Goal: Information Seeking & Learning: Learn about a topic

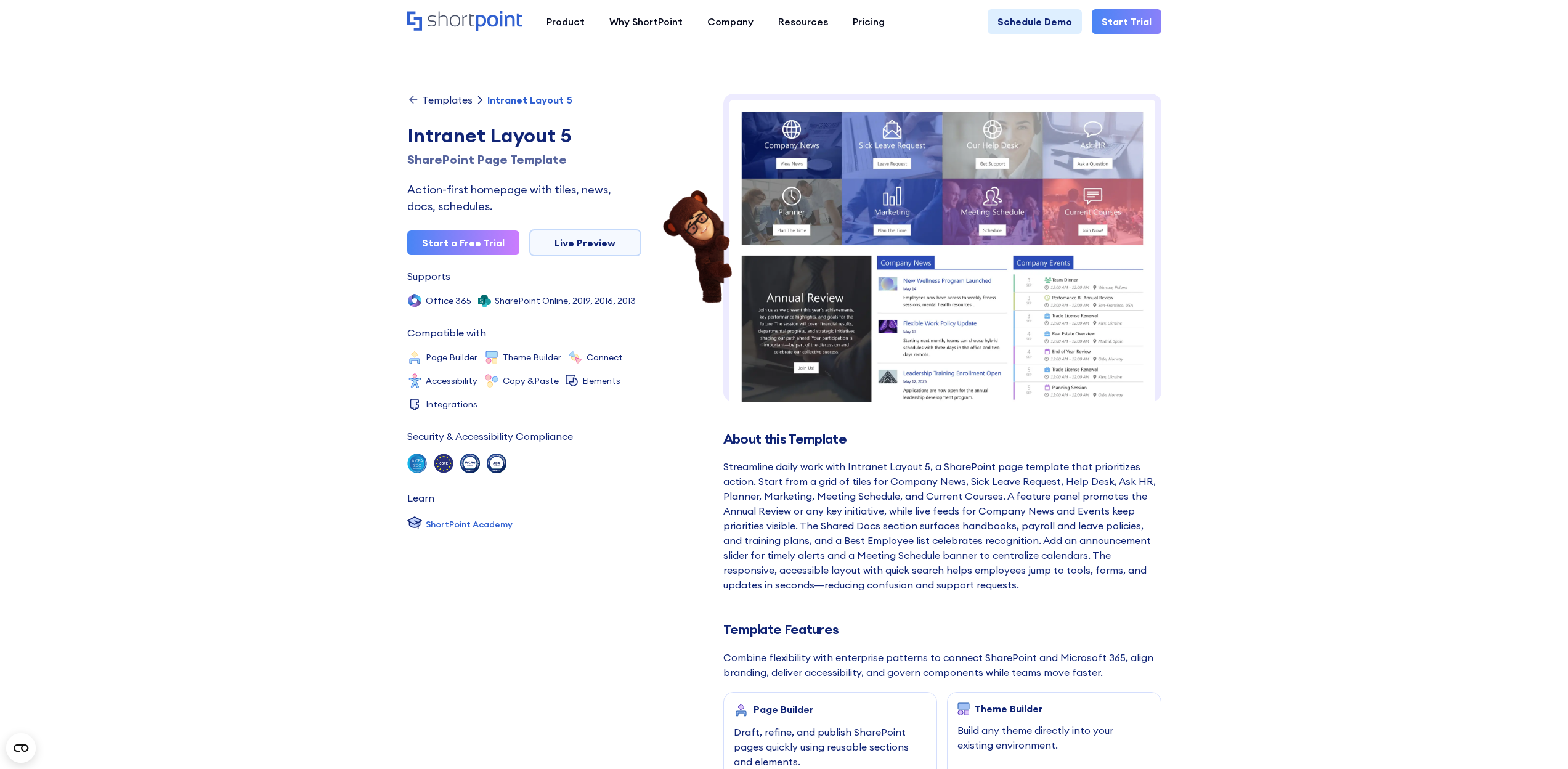
scroll to position [383, 0]
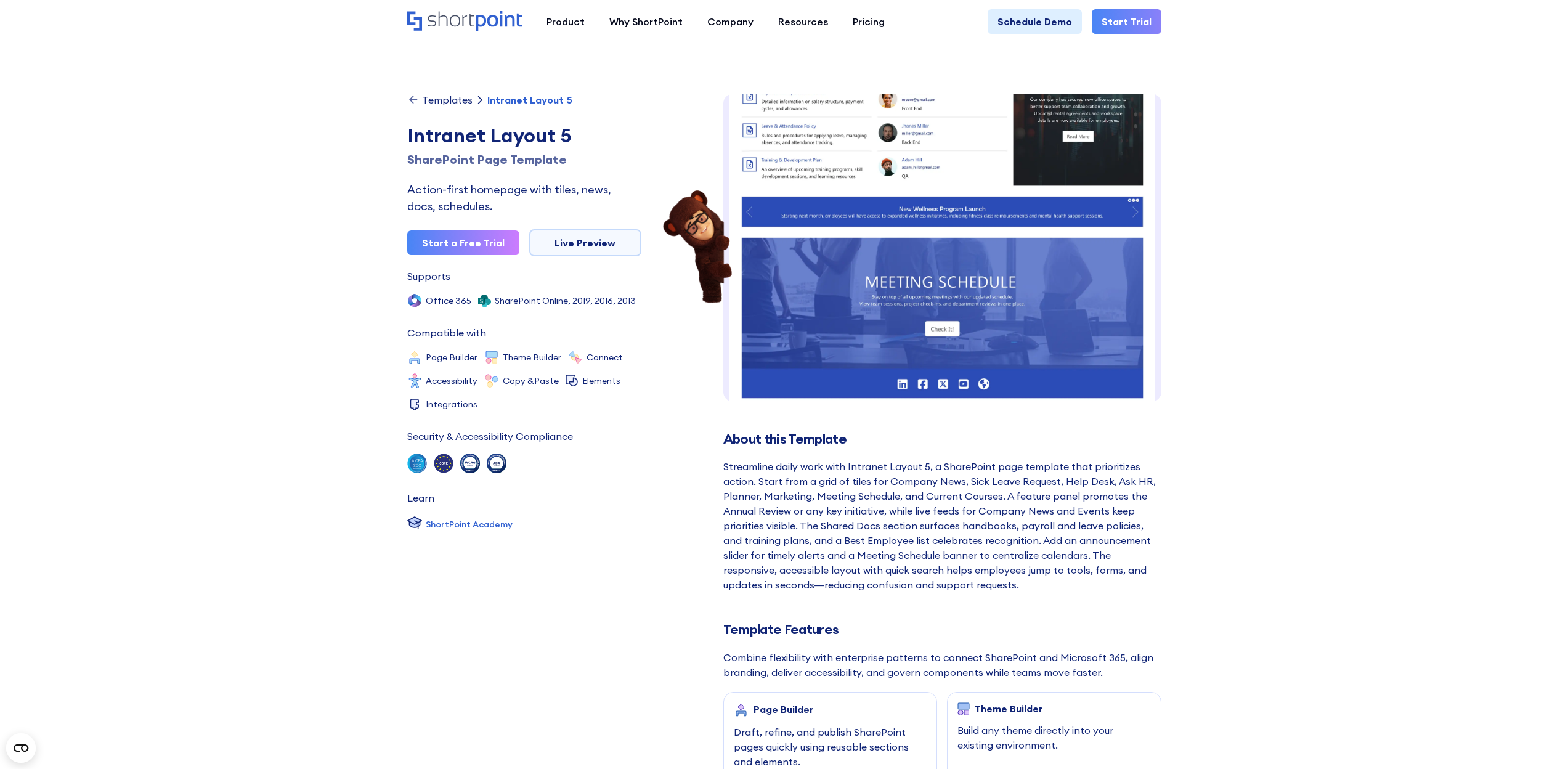
click at [590, 245] on link "Live Preview" at bounding box center [586, 243] width 112 height 27
